Goal: Participate in discussion: Engage in conversation with other users on a specific topic

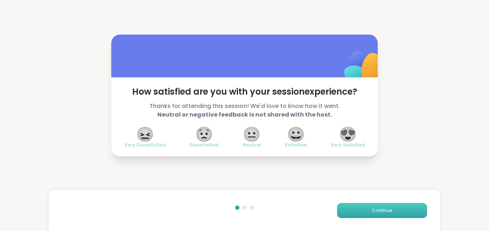
click at [383, 211] on span "Continue" at bounding box center [382, 210] width 20 height 6
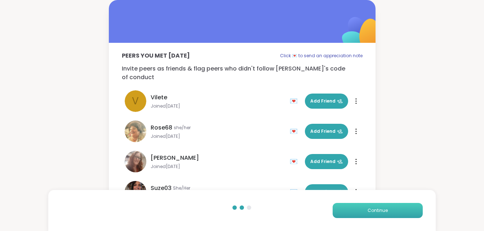
click at [383, 211] on span "Continue" at bounding box center [377, 210] width 20 height 6
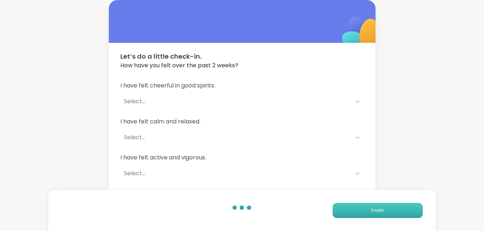
click at [383, 211] on span "Finish" at bounding box center [377, 210] width 13 height 6
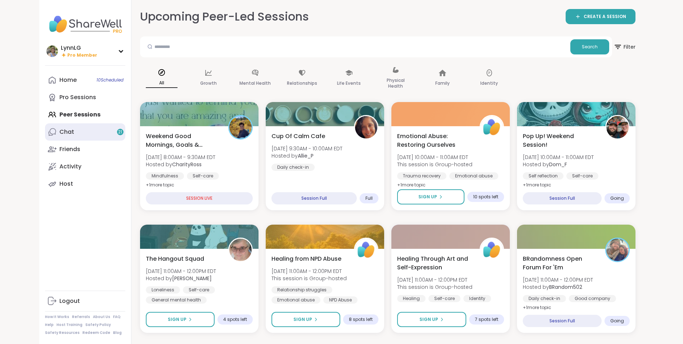
click at [61, 132] on div "Chat 21" at bounding box center [66, 132] width 15 height 8
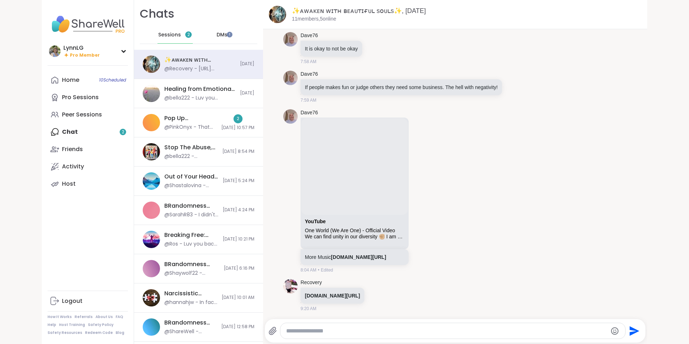
scroll to position [3640, 0]
